Goal: Register for event/course

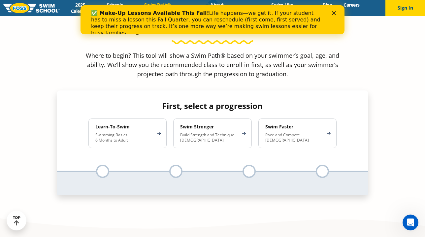
scroll to position [606, 0]
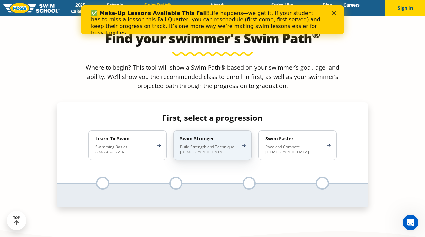
click at [236, 144] on p "Build Strength and Technique [DEMOGRAPHIC_DATA]" at bounding box center [209, 149] width 58 height 11
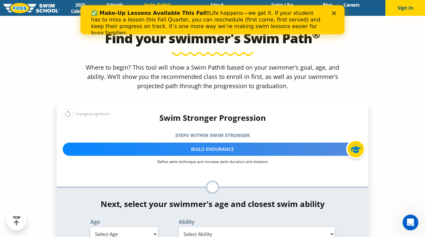
click at [133, 227] on select "Select Age [DEMOGRAPHIC_DATA] months - 1 year 1 year 2 years 3 years 4 years 5 …" at bounding box center [123, 234] width 67 height 14
select select "10-years-"
click at [90, 227] on select "Select Age [DEMOGRAPHIC_DATA] months - 1 year 1 year 2 years 3 years 4 years 5 …" at bounding box center [123, 234] width 67 height 14
click at [217, 227] on select "Select Ability First in-water experience When in the water, reliant on a life j…" at bounding box center [257, 234] width 156 height 14
select select "10-years--able-to-swim-each-stroke---front-crawl-and-backstroke-60-ft-and-breas…"
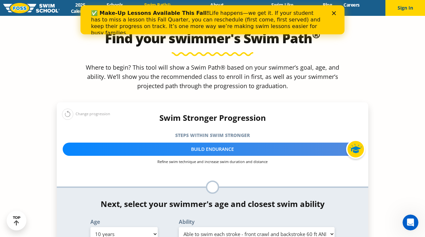
click at [179, 227] on select "Select Ability First in-water experience When in the water, reliant on a life j…" at bounding box center [257, 234] width 156 height 14
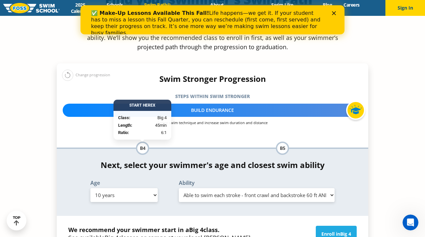
scroll to position [647, 0]
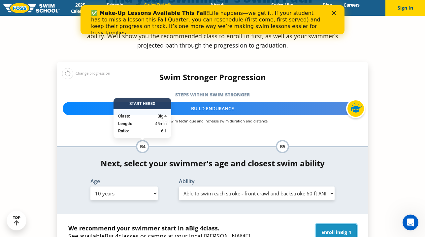
click at [338, 224] on link "Enroll in Big 4" at bounding box center [336, 232] width 41 height 17
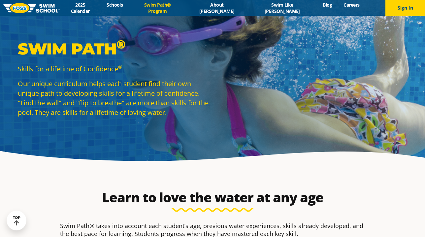
select select "10-years-"
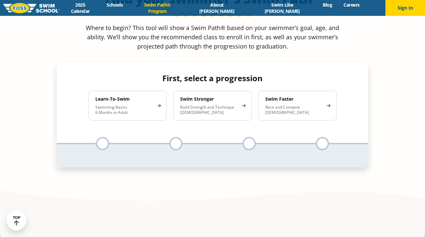
scroll to position [646, 0]
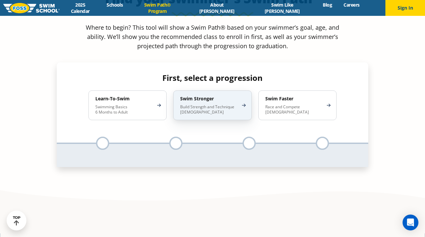
click at [220, 104] on p "Build Strength and Technique [DEMOGRAPHIC_DATA]" at bounding box center [209, 109] width 58 height 11
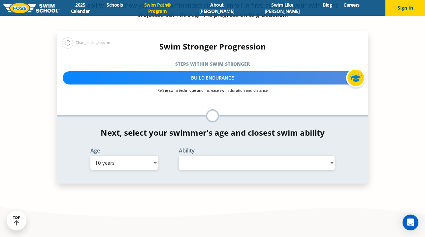
scroll to position [701, 0]
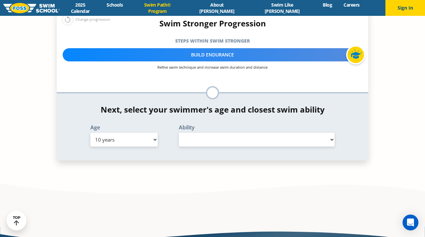
click at [217, 133] on select "Select Ability" at bounding box center [257, 140] width 156 height 14
select select "false"
click at [179, 133] on select "Select Ability" at bounding box center [257, 140] width 156 height 14
click at [215, 133] on select "Select Ability" at bounding box center [257, 140] width 156 height 14
click at [179, 133] on select "Select Ability" at bounding box center [257, 140] width 156 height 14
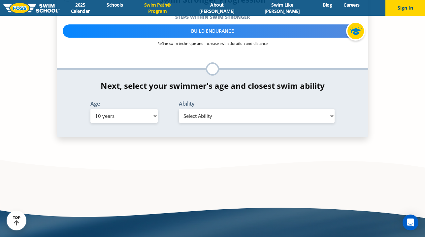
scroll to position [728, 0]
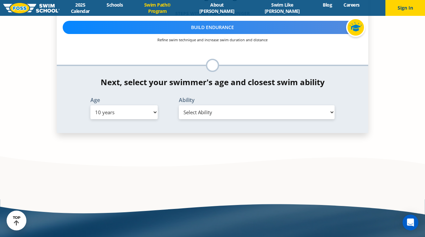
click at [135, 105] on select "Select Age [DEMOGRAPHIC_DATA] months - 1 year 1 year 2 years 3 years 4 years 5 …" at bounding box center [123, 112] width 67 height 14
click at [90, 105] on select "Select Age [DEMOGRAPHIC_DATA] months - 1 year 1 year 2 years 3 years 4 years 5 …" at bounding box center [123, 112] width 67 height 14
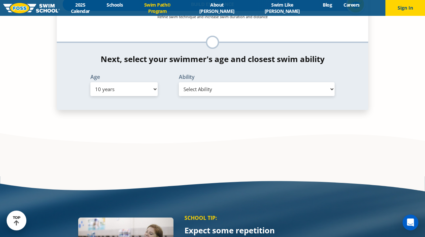
scroll to position [701, 0]
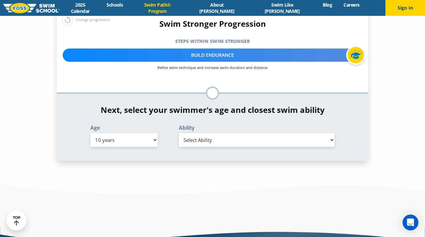
click at [325, 133] on select "Select Ability" at bounding box center [257, 140] width 156 height 14
click at [179, 133] on select "Select Ability" at bounding box center [257, 140] width 156 height 14
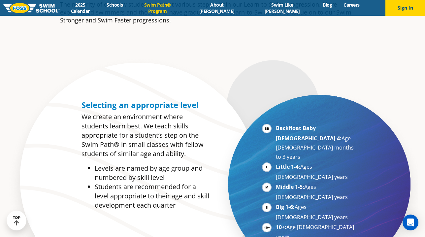
scroll to position [337, 0]
